Goal: Use online tool/utility: Utilize a website feature to perform a specific function

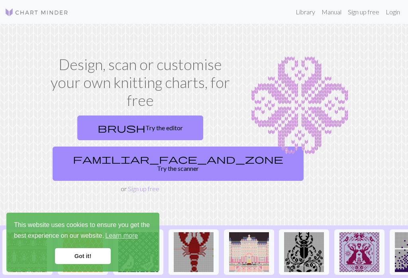
click at [165, 127] on link "brush Try the editor" at bounding box center [140, 128] width 126 height 25
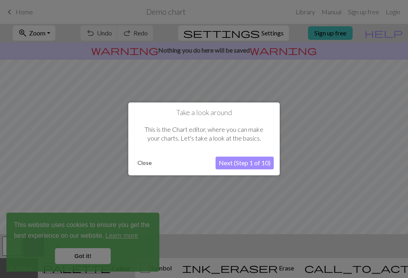
click at [237, 162] on button "Next (Step 1 of 10)" at bounding box center [245, 163] width 58 height 13
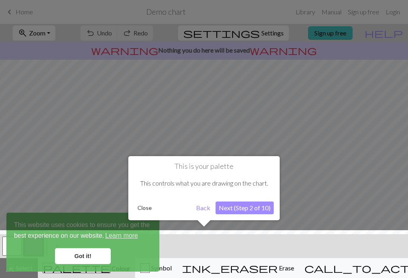
click at [247, 205] on button "Next (Step 2 of 10)" at bounding box center [245, 208] width 58 height 13
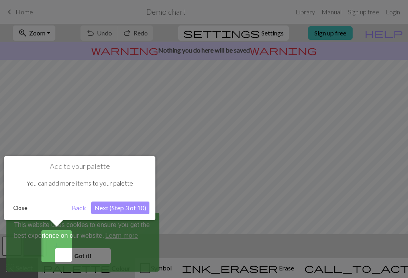
click at [136, 202] on button "Next (Step 3 of 10)" at bounding box center [120, 208] width 58 height 13
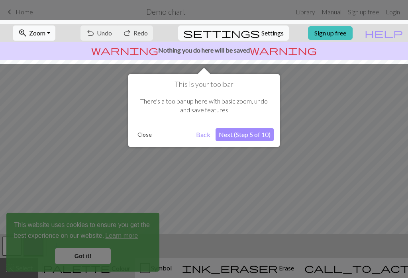
click at [261, 132] on button "Next (Step 5 of 10)" at bounding box center [245, 134] width 58 height 13
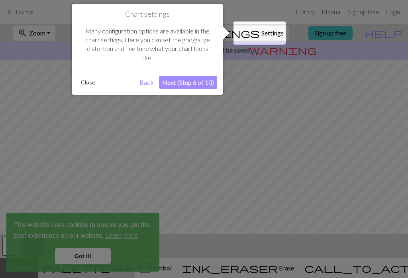
click at [206, 84] on button "Next (Step 6 of 10)" at bounding box center [188, 82] width 58 height 13
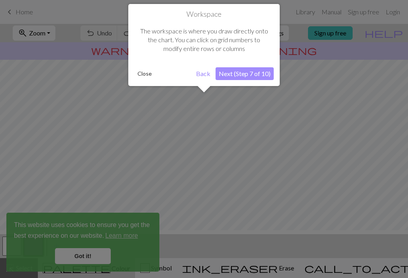
scroll to position [48, 0]
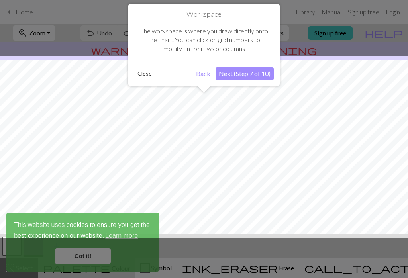
click at [247, 75] on button "Next (Step 7 of 10)" at bounding box center [245, 73] width 58 height 13
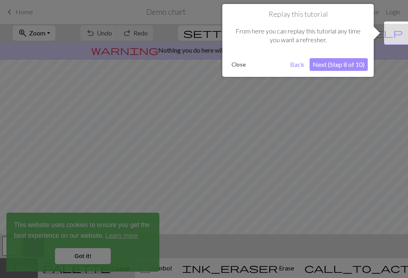
click at [334, 69] on button "Next (Step 8 of 10)" at bounding box center [339, 64] width 58 height 13
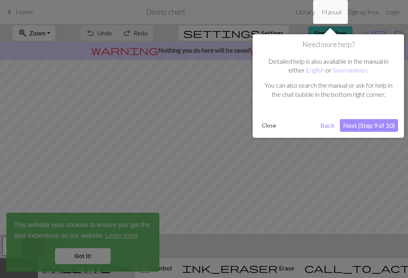
click at [261, 130] on button "Close" at bounding box center [269, 126] width 21 height 12
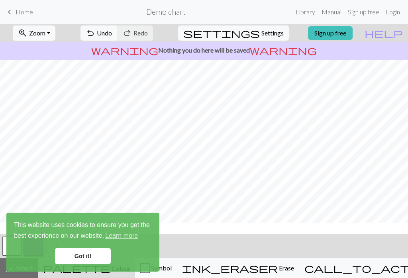
scroll to position [6, 0]
click at [85, 255] on link "Got it!" at bounding box center [83, 256] width 56 height 16
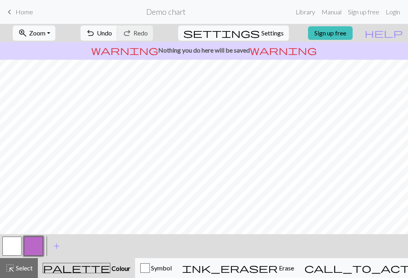
click at [119, 269] on span "Colour" at bounding box center [120, 269] width 20 height 8
click at [123, 267] on span "Colour" at bounding box center [120, 269] width 20 height 8
click at [109, 275] on button "palette Colour Colour" at bounding box center [86, 268] width 97 height 20
click at [39, 248] on button "button" at bounding box center [33, 246] width 19 height 19
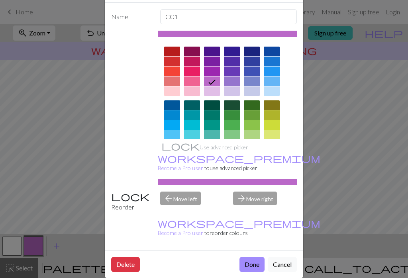
scroll to position [33, 0]
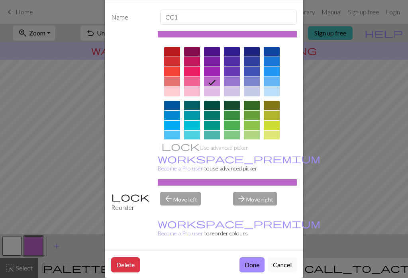
click at [212, 134] on div at bounding box center [212, 136] width 16 height 10
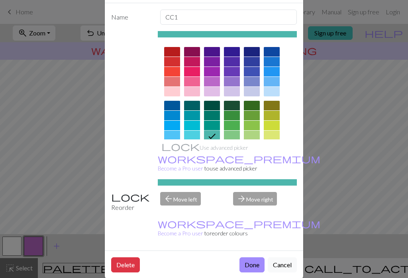
click at [253, 257] on button "Done" at bounding box center [252, 264] width 25 height 15
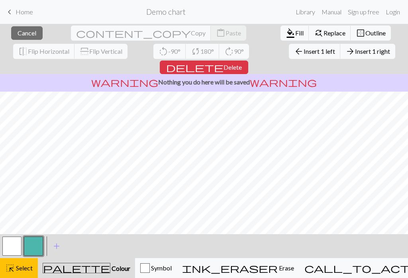
click at [281, 38] on button "format_color_fill Fill" at bounding box center [295, 33] width 29 height 15
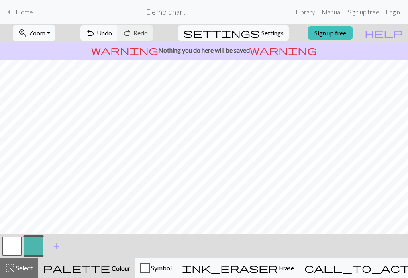
click at [35, 250] on button "button" at bounding box center [33, 246] width 19 height 19
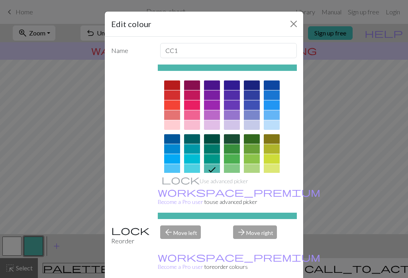
click at [190, 120] on div at bounding box center [192, 125] width 16 height 10
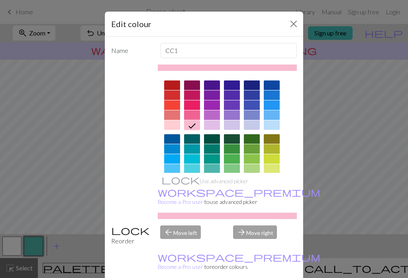
click at [190, 120] on div at bounding box center [193, 125] width 13 height 10
click at [288, 22] on button "Close" at bounding box center [293, 24] width 13 height 13
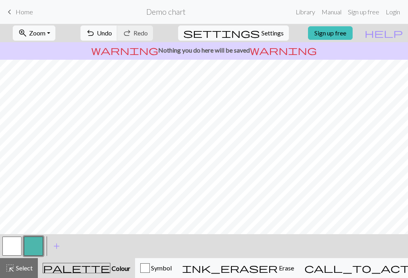
click at [28, 249] on button "button" at bounding box center [33, 246] width 19 height 19
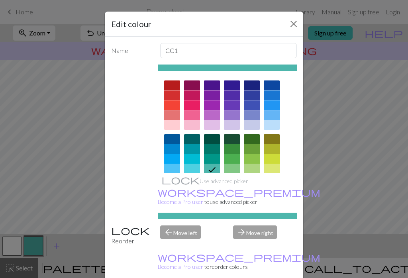
click at [192, 124] on div at bounding box center [192, 125] width 16 height 10
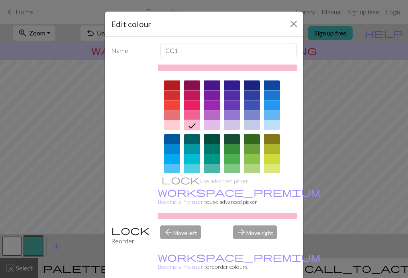
click at [194, 126] on icon at bounding box center [192, 126] width 10 height 10
click at [266, 236] on div "arrow_forward Move right" at bounding box center [264, 236] width 73 height 20
click at [267, 238] on div "arrow_forward Move right" at bounding box center [264, 236] width 73 height 20
click at [188, 229] on div "Name CC1 Use advanced picker workspace_premium Become a Pro user to use advance…" at bounding box center [204, 160] width 198 height 247
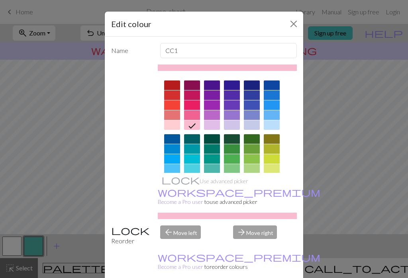
click at [188, 229] on div "Name CC1 Use advanced picker workspace_premium Become a Pro user to use advance…" at bounding box center [204, 160] width 198 height 247
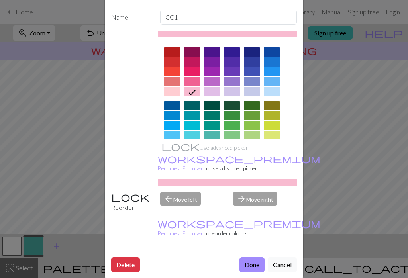
click at [286, 257] on button "Cancel" at bounding box center [282, 264] width 29 height 15
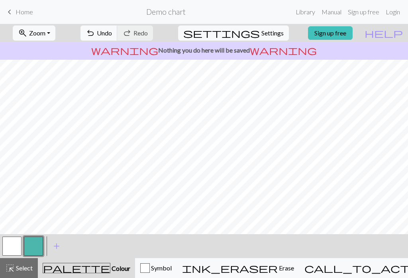
click at [27, 247] on button "button" at bounding box center [33, 246] width 19 height 19
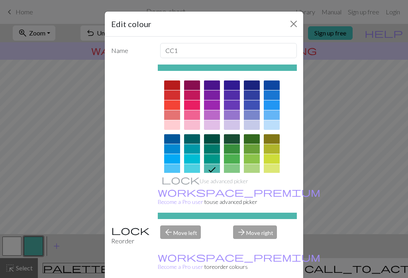
click at [192, 126] on div at bounding box center [192, 125] width 16 height 10
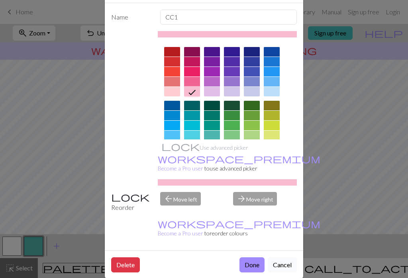
click at [255, 257] on button "Done" at bounding box center [252, 264] width 25 height 15
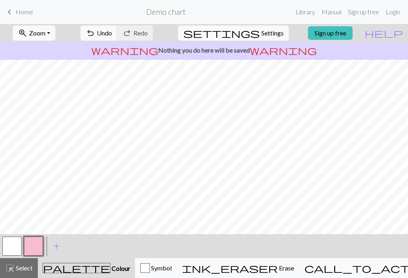
click at [35, 242] on button "button" at bounding box center [33, 246] width 19 height 19
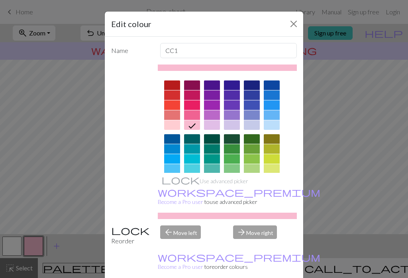
click at [212, 169] on div at bounding box center [212, 169] width 16 height 10
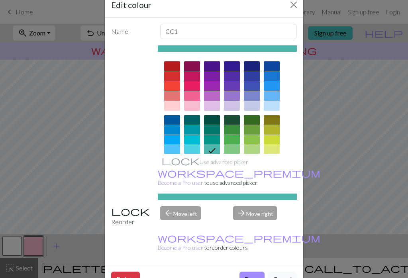
scroll to position [29, 0]
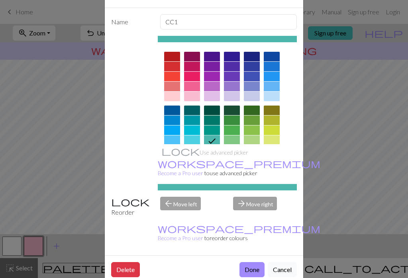
click at [249, 262] on button "Done" at bounding box center [252, 269] width 25 height 15
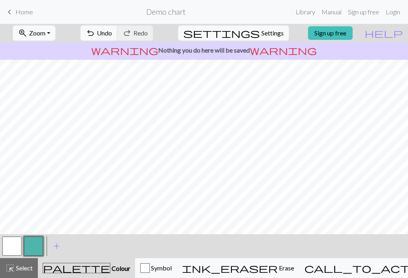
click at [133, 276] on button "palette Colour Colour" at bounding box center [86, 268] width 97 height 20
click at [133, 275] on button "palette Colour Colour" at bounding box center [86, 268] width 97 height 20
click at [134, 274] on button "palette Colour Colour" at bounding box center [86, 268] width 97 height 20
click at [126, 268] on span "Colour" at bounding box center [120, 269] width 20 height 8
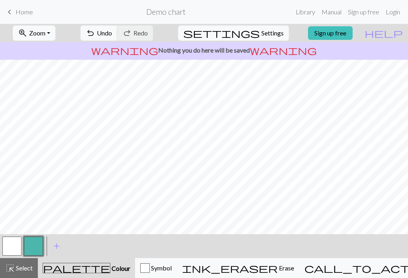
click at [17, 245] on button "button" at bounding box center [11, 246] width 19 height 19
click at [35, 252] on button "button" at bounding box center [33, 246] width 19 height 19
click at [17, 243] on button "button" at bounding box center [11, 246] width 19 height 19
click at [15, 243] on button "button" at bounding box center [11, 246] width 19 height 19
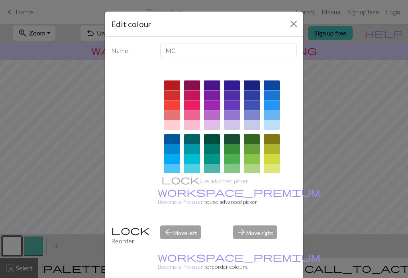
click at [190, 127] on div at bounding box center [192, 125] width 16 height 10
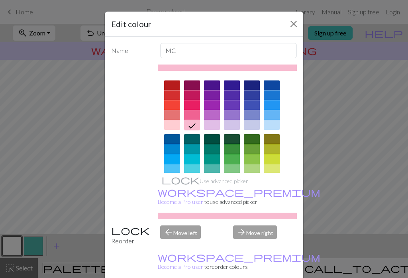
click at [12, 248] on div "Edit colour Name MC Use advanced picker workspace_premium Become a Pro user to …" at bounding box center [204, 139] width 408 height 278
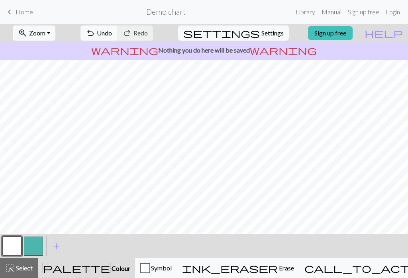
click at [17, 248] on button "button" at bounding box center [11, 246] width 19 height 19
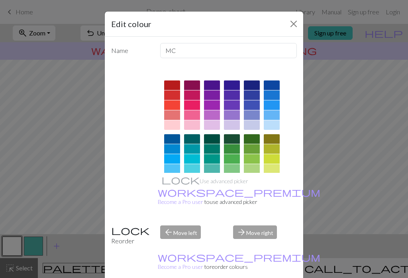
scroll to position [0, 0]
click at [197, 124] on div at bounding box center [192, 125] width 16 height 10
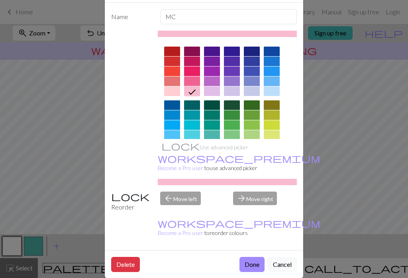
scroll to position [33, 0]
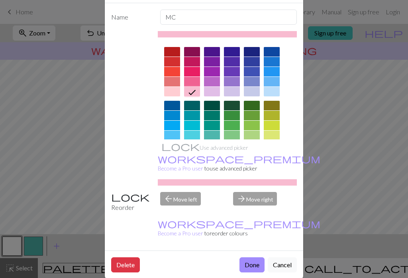
click at [252, 257] on button "Done" at bounding box center [252, 264] width 25 height 15
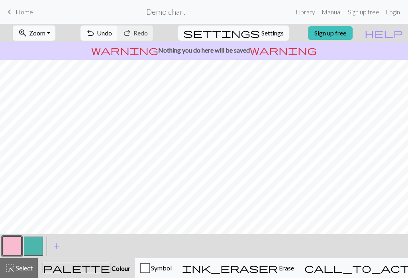
click at [112, 34] on span "Undo" at bounding box center [104, 33] width 15 height 8
click at [118, 35] on button "undo Undo Undo" at bounding box center [98, 33] width 37 height 15
click at [112, 35] on span "Undo" at bounding box center [104, 33] width 15 height 8
click at [118, 39] on button "undo Undo Undo" at bounding box center [98, 33] width 37 height 15
click at [112, 37] on span "Undo" at bounding box center [104, 33] width 15 height 8
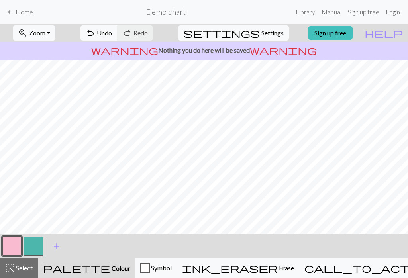
click at [118, 38] on button "undo Undo Undo" at bounding box center [98, 33] width 37 height 15
click at [118, 37] on button "undo Undo Undo" at bounding box center [98, 33] width 37 height 15
click at [112, 35] on span "Undo" at bounding box center [104, 33] width 15 height 8
click at [112, 34] on span "Undo" at bounding box center [104, 33] width 15 height 8
click at [112, 35] on span "Undo" at bounding box center [104, 33] width 15 height 8
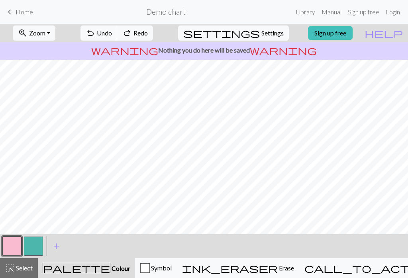
click at [112, 35] on span "Undo" at bounding box center [104, 33] width 15 height 8
click at [112, 37] on span "Undo" at bounding box center [104, 33] width 15 height 8
click at [112, 36] on span "Undo" at bounding box center [104, 33] width 15 height 8
click at [112, 37] on span "Undo" at bounding box center [104, 33] width 15 height 8
click at [112, 36] on span "Undo" at bounding box center [104, 33] width 15 height 8
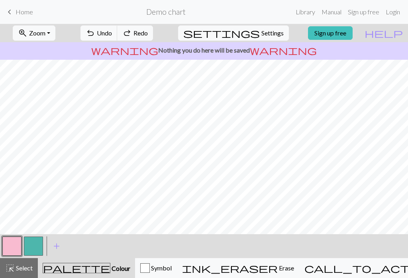
click at [118, 37] on button "undo Undo Undo" at bounding box center [98, 33] width 37 height 15
click at [112, 37] on span "Undo" at bounding box center [104, 33] width 15 height 8
click at [118, 39] on button "undo Undo Undo" at bounding box center [98, 33] width 37 height 15
click at [261, 34] on span "Settings" at bounding box center [272, 33] width 22 height 10
select select "aran"
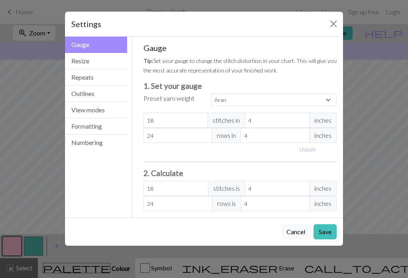
click at [332, 24] on button "Close" at bounding box center [333, 24] width 13 height 13
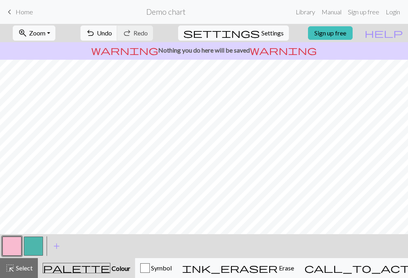
click at [261, 37] on span "Settings" at bounding box center [272, 33] width 22 height 10
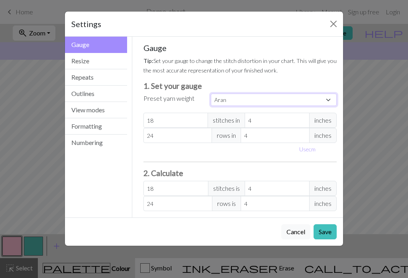
click at [302, 99] on select "Custom Square Lace Light Fingering Fingering Sport Double knit Worsted Aran Bul…" at bounding box center [274, 100] width 126 height 12
select select "custom"
click at [110, 59] on button "Resize" at bounding box center [96, 61] width 62 height 16
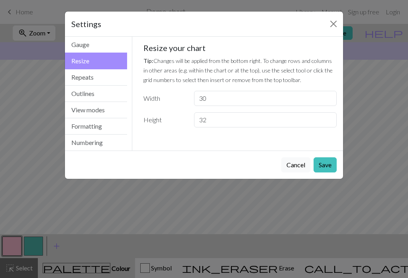
click at [114, 82] on button "Repeats" at bounding box center [96, 77] width 62 height 16
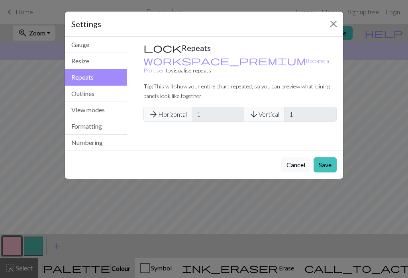
click at [106, 62] on button "Resize" at bounding box center [96, 61] width 62 height 16
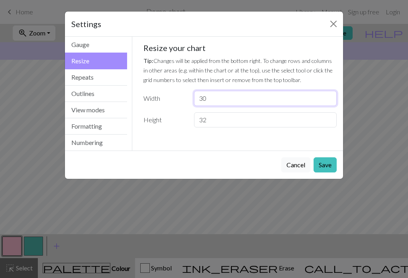
click at [280, 101] on input "30" at bounding box center [265, 98] width 143 height 15
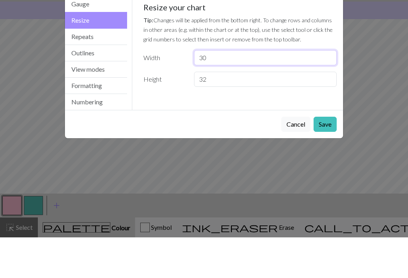
type input "3"
type input "50"
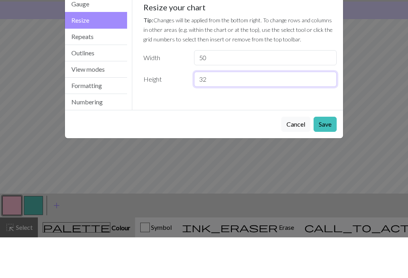
click at [306, 112] on input "32" at bounding box center [265, 119] width 143 height 15
type input "3"
type input "60"
click at [378, 79] on div "Settings Resize Gauge Resize Repeats Outlines View modes Formatting Numbering G…" at bounding box center [204, 139] width 408 height 278
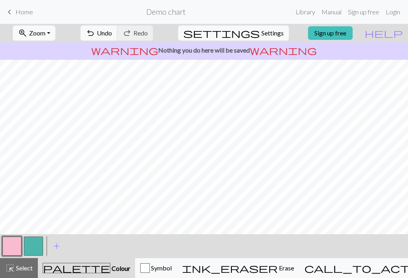
click at [266, 29] on span "Settings" at bounding box center [272, 33] width 22 height 10
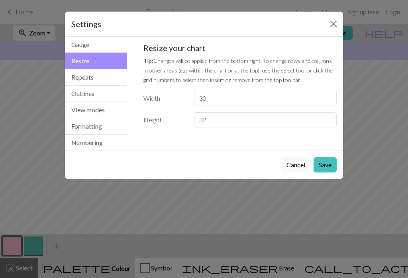
click at [326, 165] on button "Save" at bounding box center [325, 164] width 23 height 15
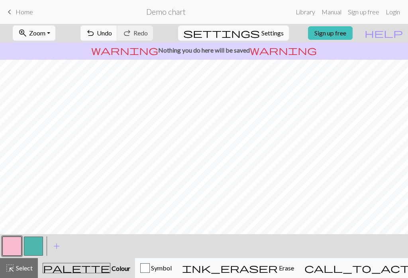
click at [112, 36] on span "Undo" at bounding box center [104, 33] width 15 height 8
click at [153, 39] on button "redo Redo Redo" at bounding box center [135, 33] width 36 height 15
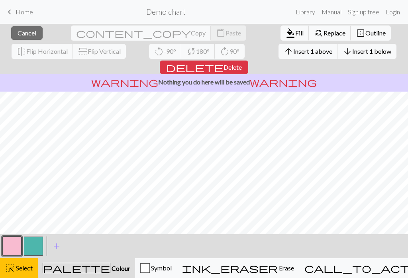
scroll to position [61, 0]
click at [39, 244] on button "button" at bounding box center [33, 246] width 19 height 19
click at [116, 275] on button "palette Colour Colour" at bounding box center [86, 268] width 97 height 20
click at [125, 275] on button "palette Colour Colour" at bounding box center [86, 268] width 97 height 20
click at [124, 275] on button "palette Colour Colour" at bounding box center [86, 268] width 97 height 20
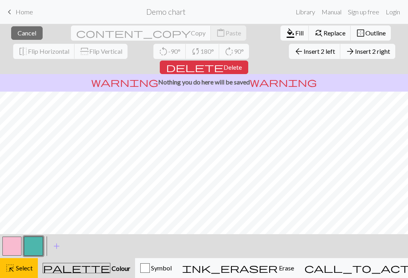
click at [126, 265] on span "Colour" at bounding box center [120, 269] width 20 height 8
click at [21, 237] on button "button" at bounding box center [11, 246] width 19 height 19
click at [31, 247] on button "button" at bounding box center [33, 246] width 19 height 19
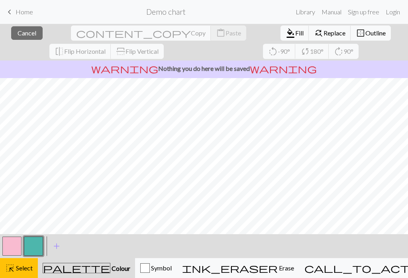
click at [295, 35] on span "Fill" at bounding box center [299, 33] width 8 height 8
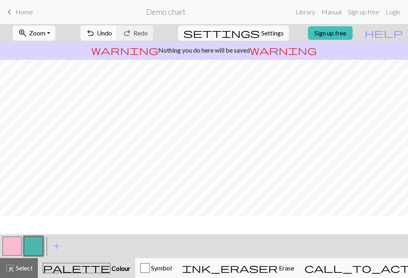
scroll to position [43, 0]
click at [13, 244] on button "button" at bounding box center [11, 246] width 19 height 19
click at [33, 266] on div "highlight_alt Select Select" at bounding box center [18, 268] width 27 height 10
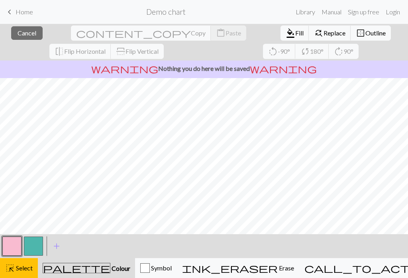
click at [33, 267] on div "highlight_alt Select Select" at bounding box center [18, 268] width 27 height 10
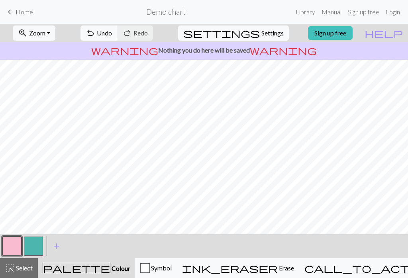
click at [38, 249] on button "button" at bounding box center [33, 246] width 19 height 19
click at [33, 264] on div "highlight_alt Select Select" at bounding box center [18, 268] width 27 height 10
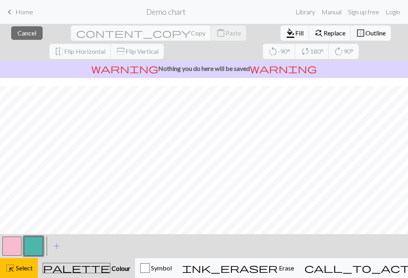
scroll to position [61, 0]
click at [295, 34] on span "Fill" at bounding box center [299, 33] width 8 height 8
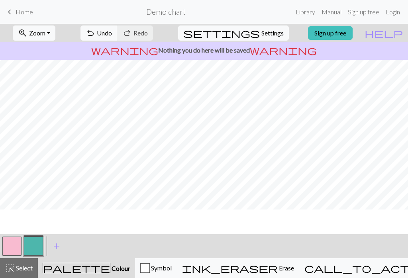
scroll to position [0, 0]
